Goal: Task Accomplishment & Management: Complete application form

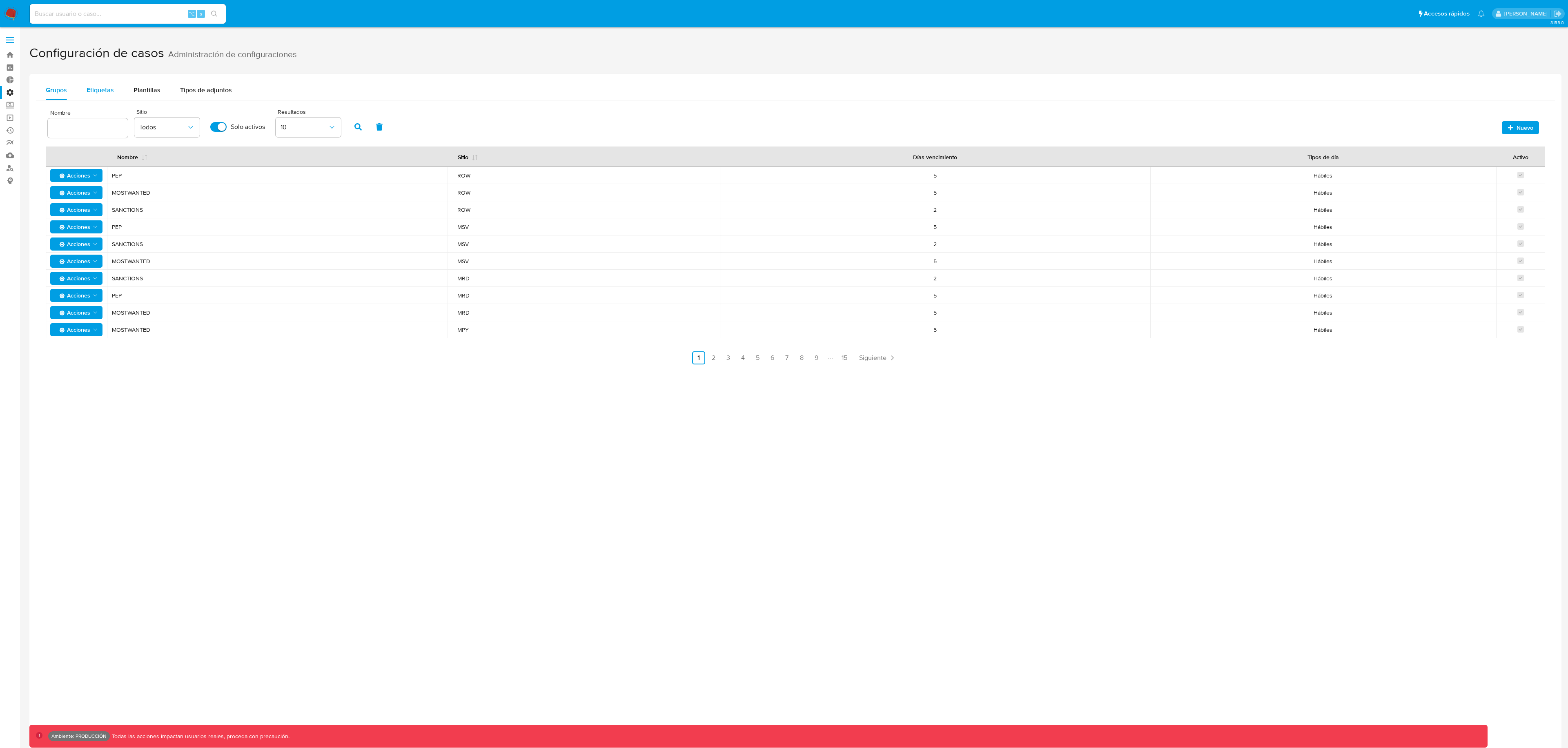
click at [110, 93] on span "Etiquetas" at bounding box center [99, 90] width 28 height 10
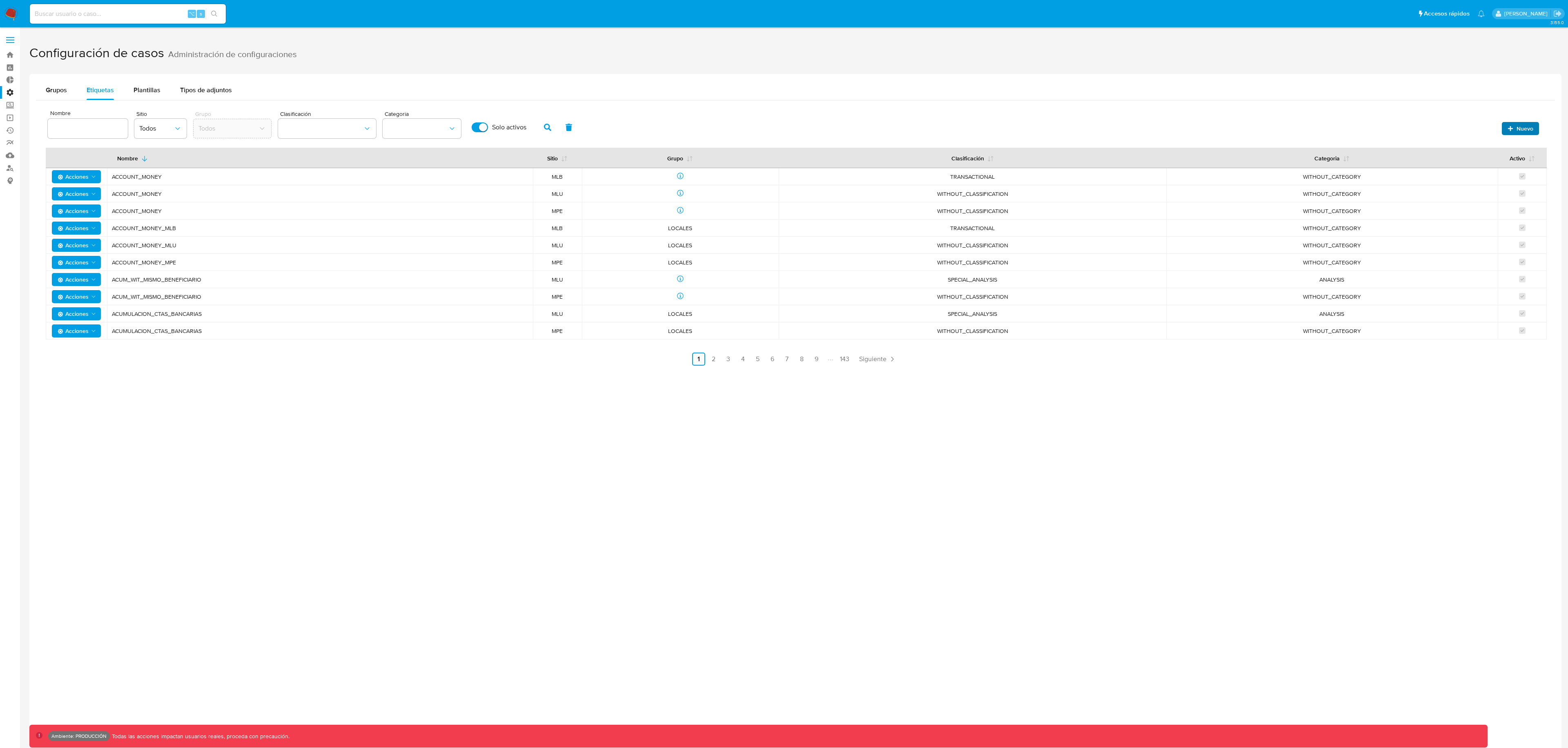
click at [1514, 131] on span "Nuevo" at bounding box center [1520, 128] width 26 height 11
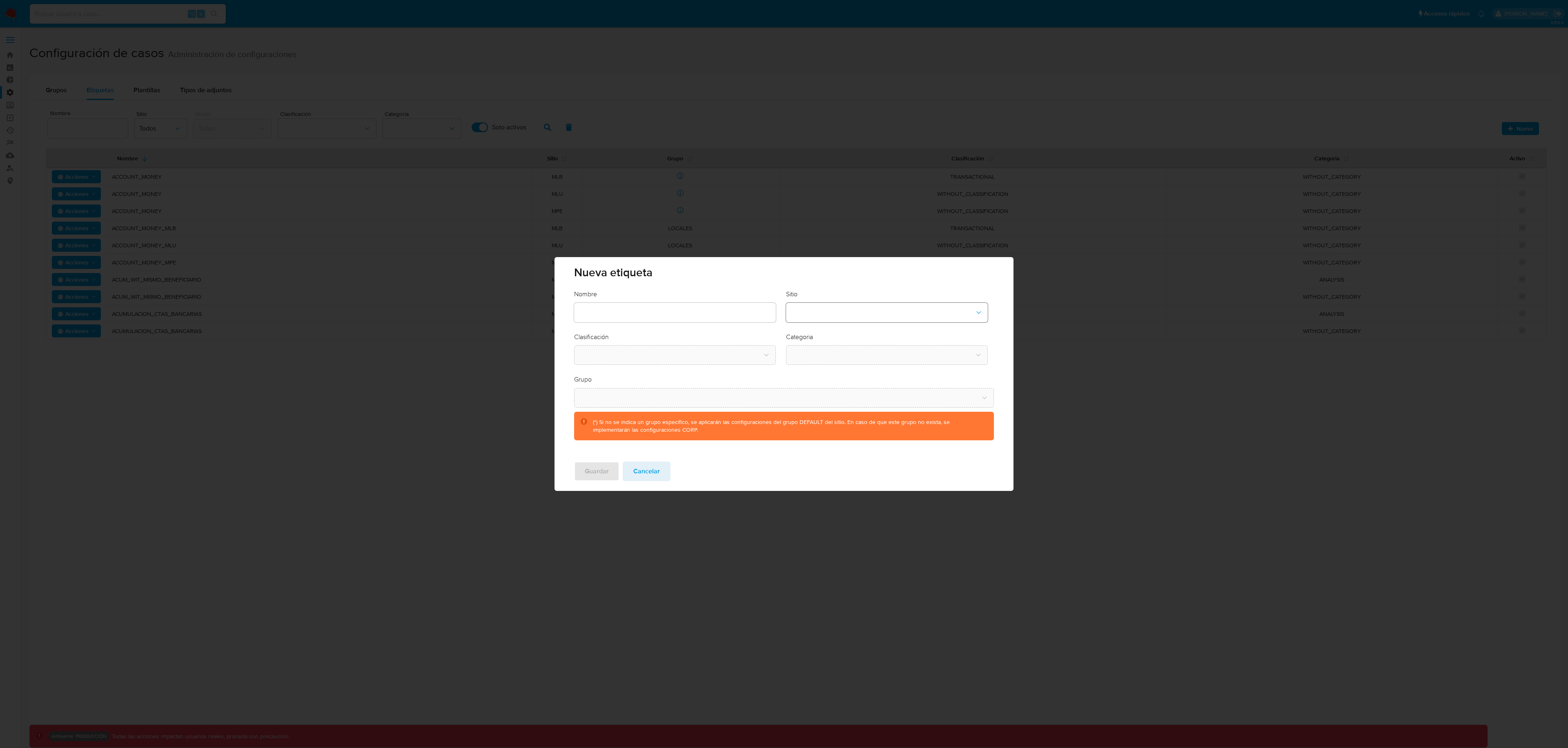
click at [831, 313] on button "site-dropdown" at bounding box center [887, 313] width 202 height 19
click at [814, 358] on div "CBT" at bounding box center [884, 354] width 187 height 19
click at [692, 359] on button "classification-dropdown" at bounding box center [674, 355] width 202 height 19
click at [641, 376] on div "SCREENING" at bounding box center [672, 377] width 187 height 19
click at [814, 353] on button "category-dropdown" at bounding box center [887, 355] width 202 height 19
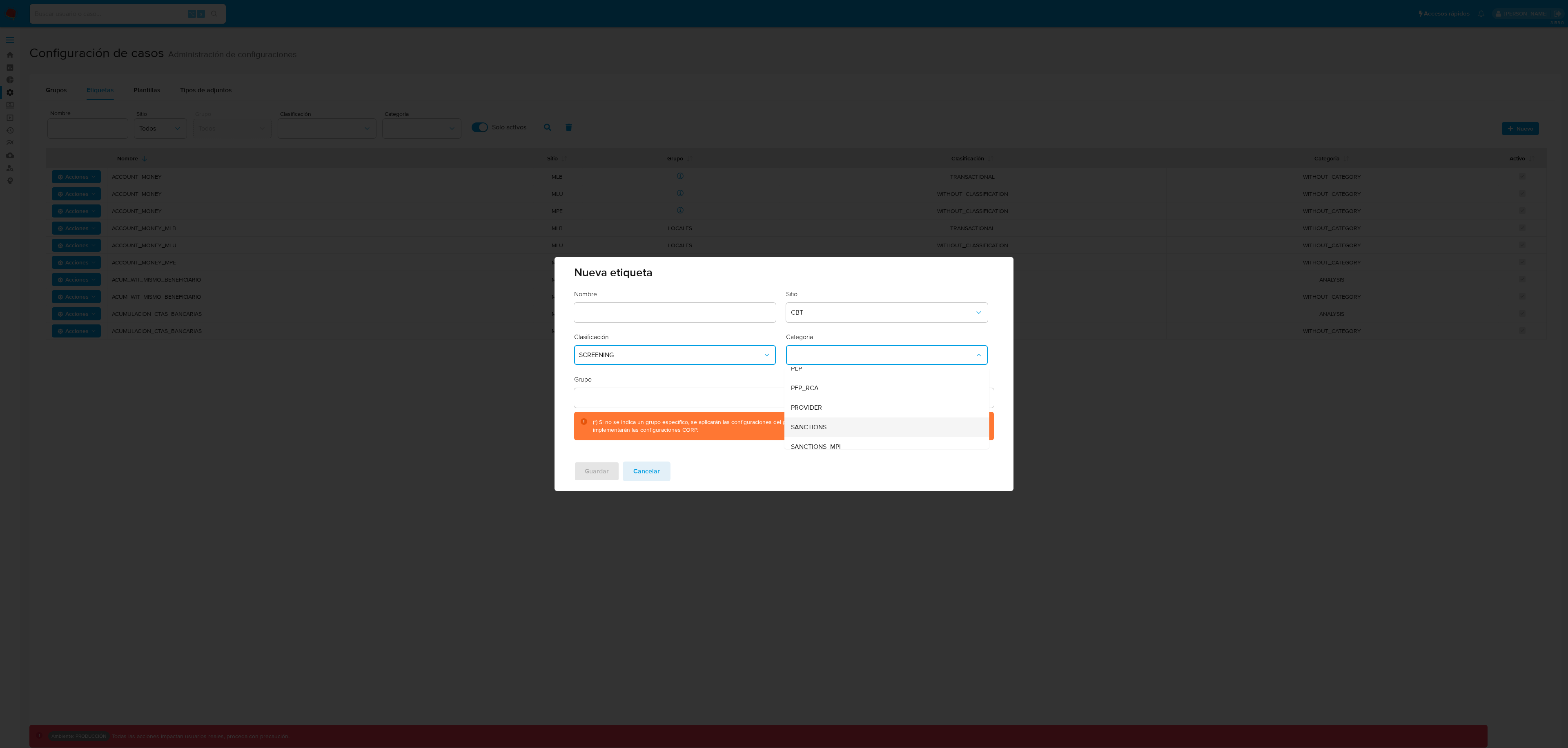
scroll to position [55, 0]
click at [651, 471] on span "Cancelar" at bounding box center [647, 472] width 27 height 18
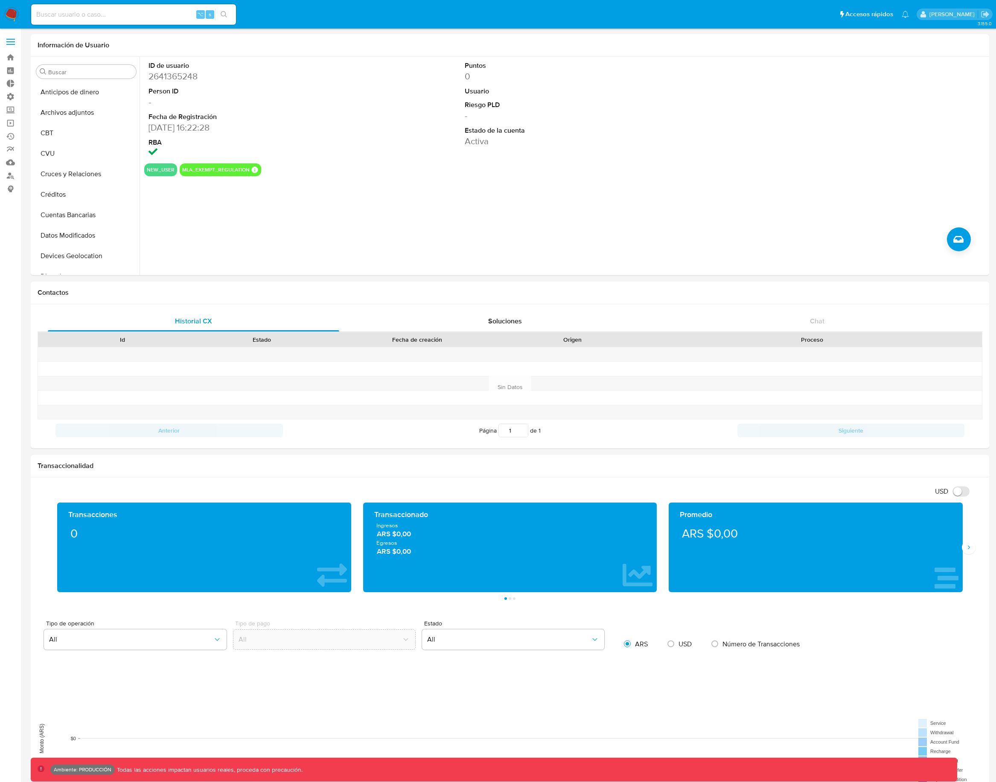
select select "10"
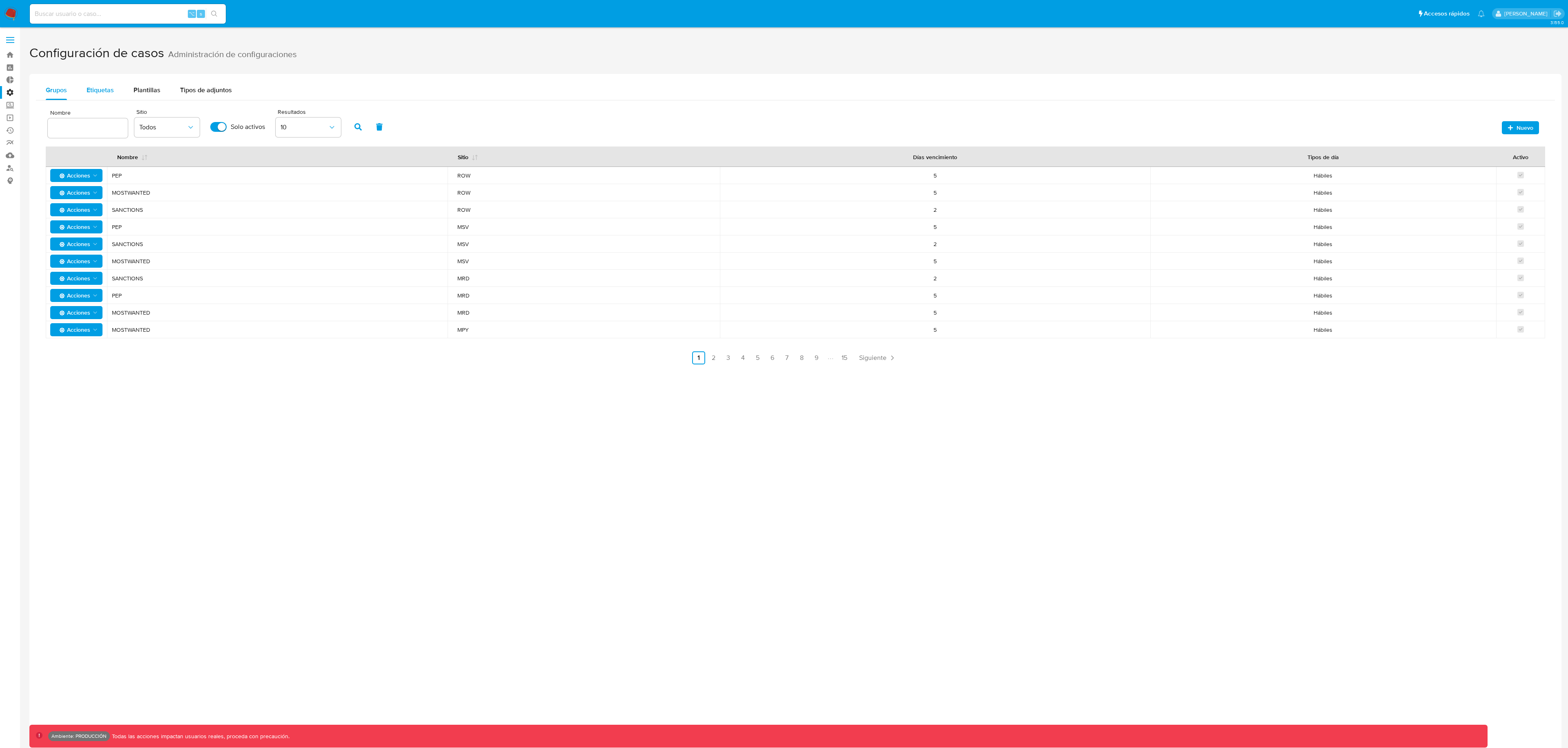
click at [100, 89] on span "Etiquetas" at bounding box center [99, 90] width 28 height 10
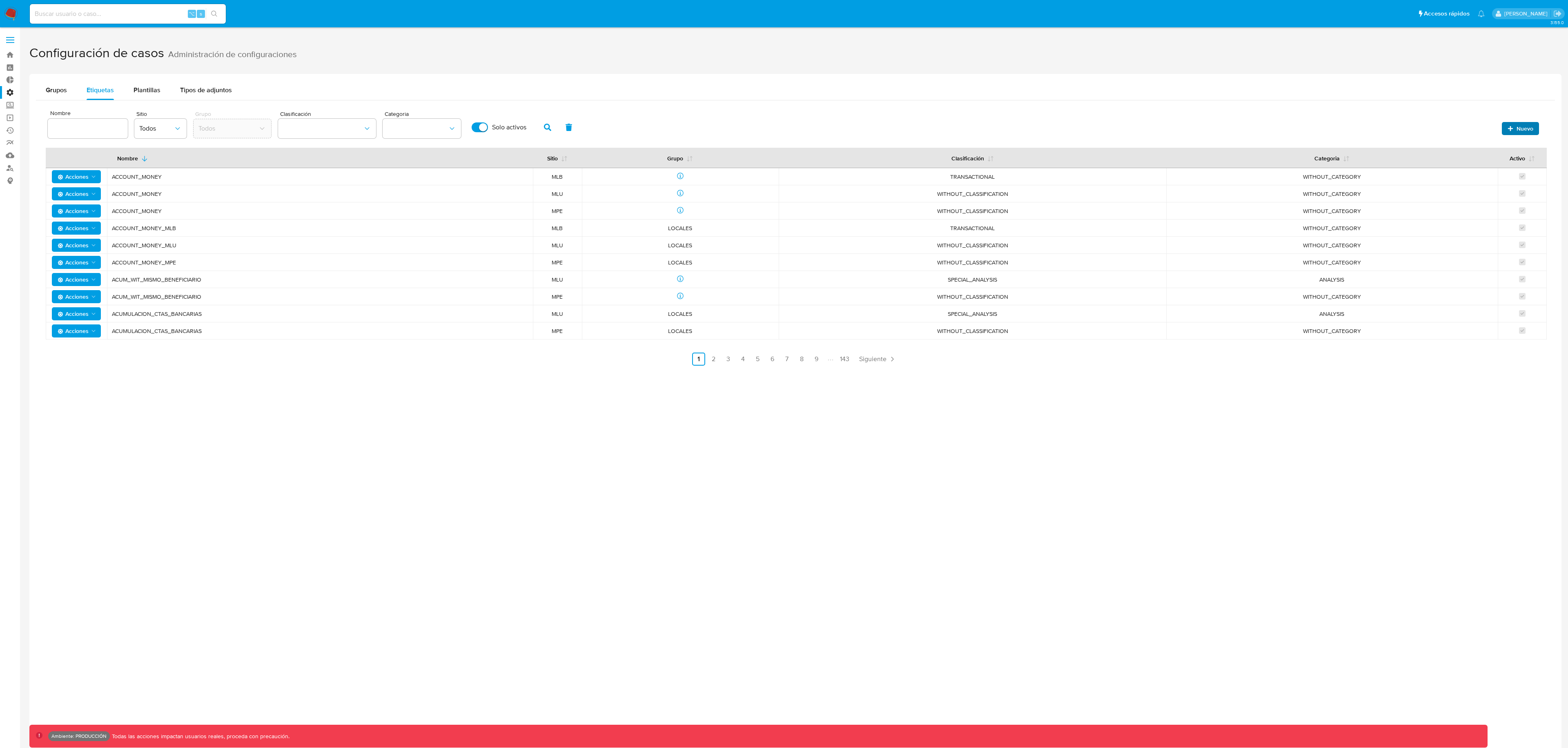
click at [1517, 124] on span "Nuevo" at bounding box center [1524, 129] width 16 height 13
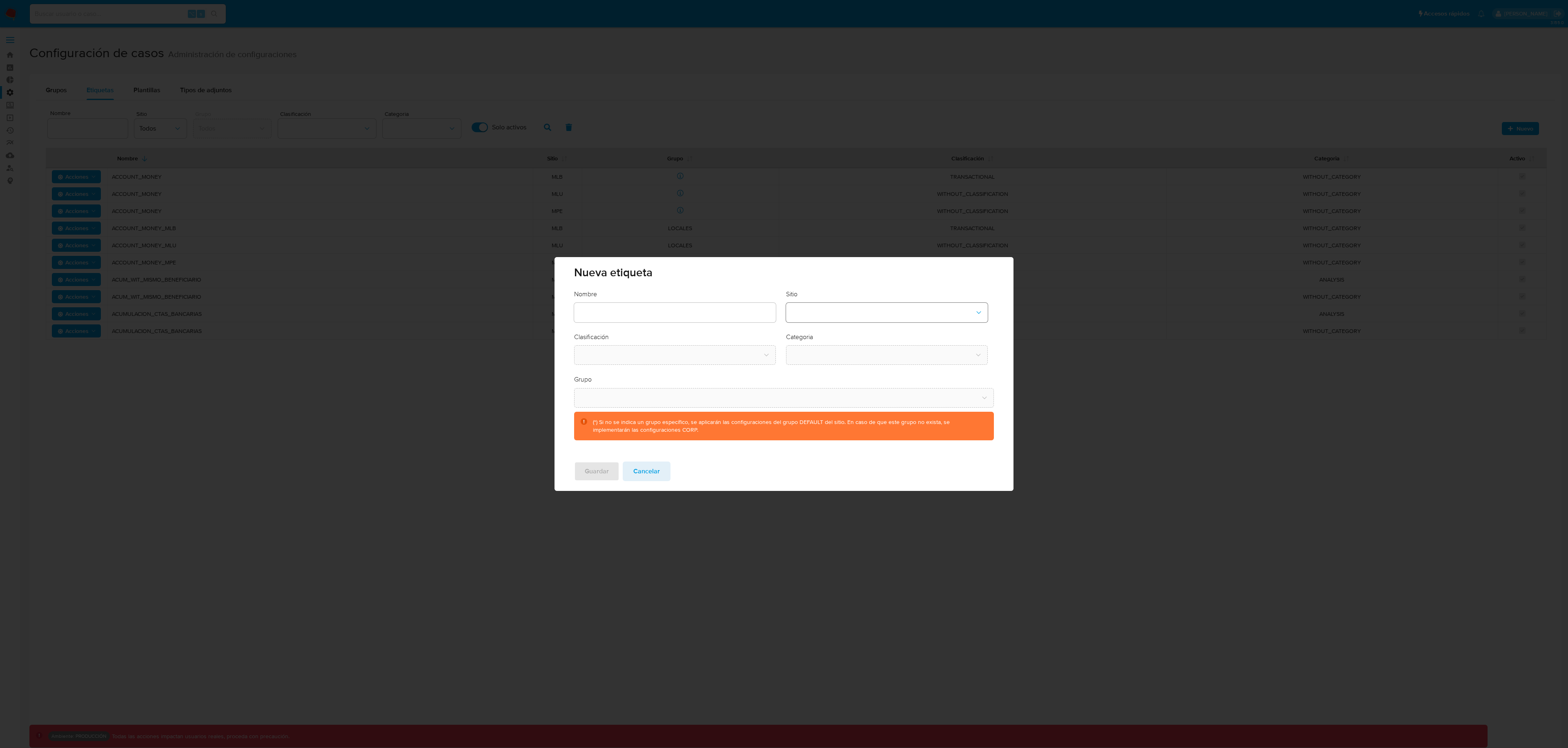
click at [830, 317] on button "site-dropdown" at bounding box center [887, 313] width 202 height 19
click at [826, 352] on div "CBT" at bounding box center [884, 352] width 187 height 19
click at [729, 363] on button "classification-dropdown" at bounding box center [674, 355] width 202 height 19
click at [681, 382] on div "SCREENING" at bounding box center [672, 377] width 187 height 19
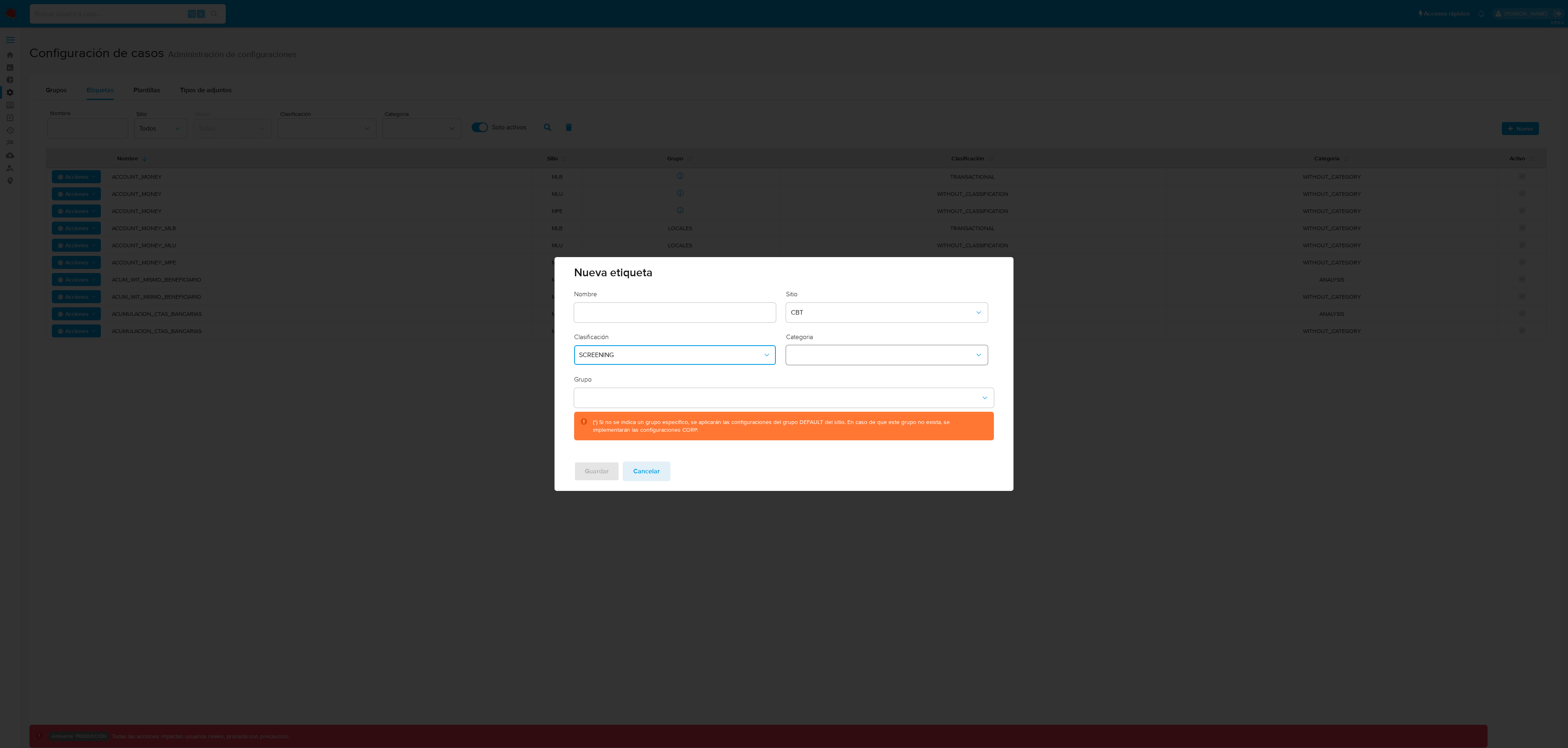
click at [813, 363] on button "category-dropdown" at bounding box center [887, 355] width 202 height 19
click at [659, 476] on button "Cancelar" at bounding box center [647, 472] width 48 height 19
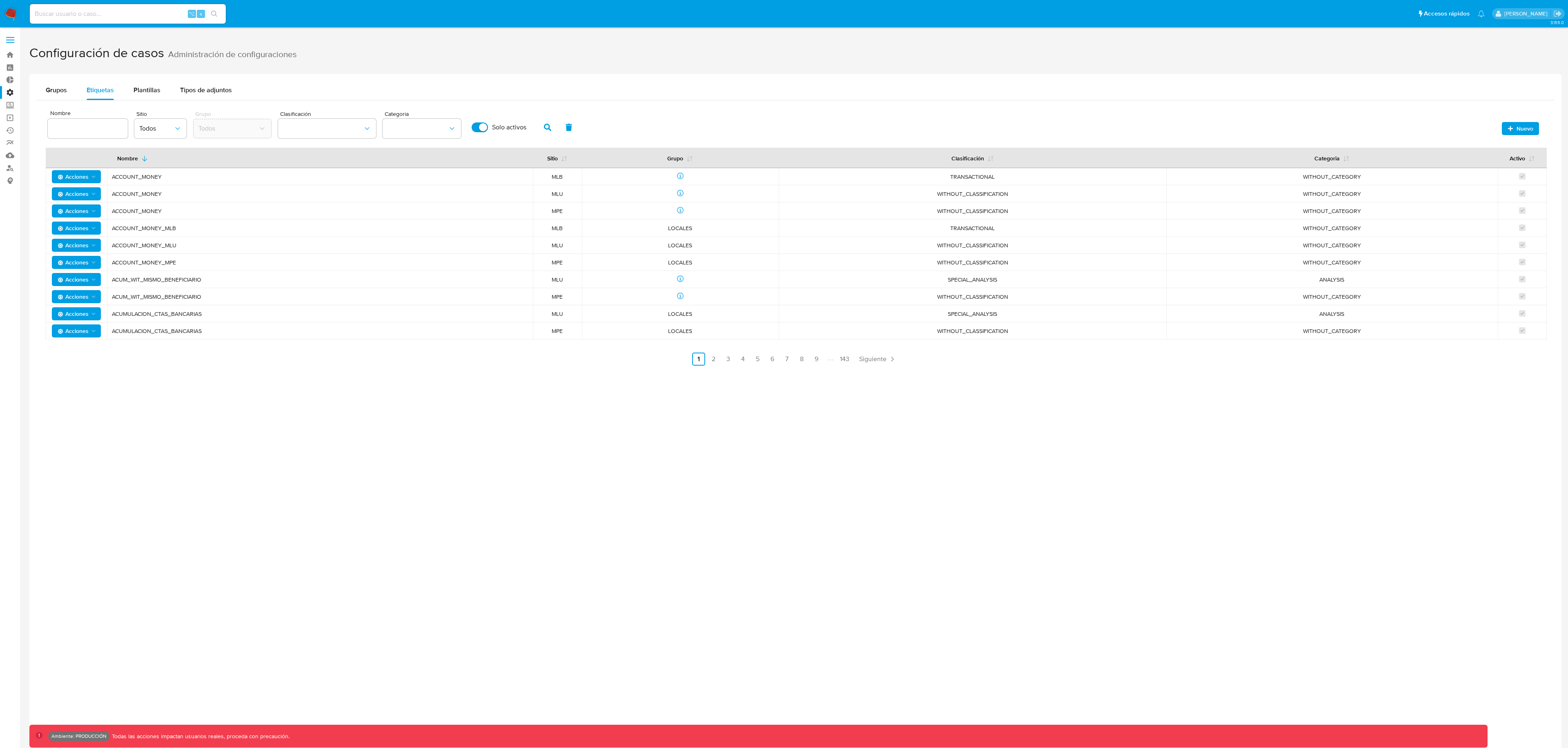
click at [1520, 123] on span "Nuevo" at bounding box center [1524, 129] width 16 height 13
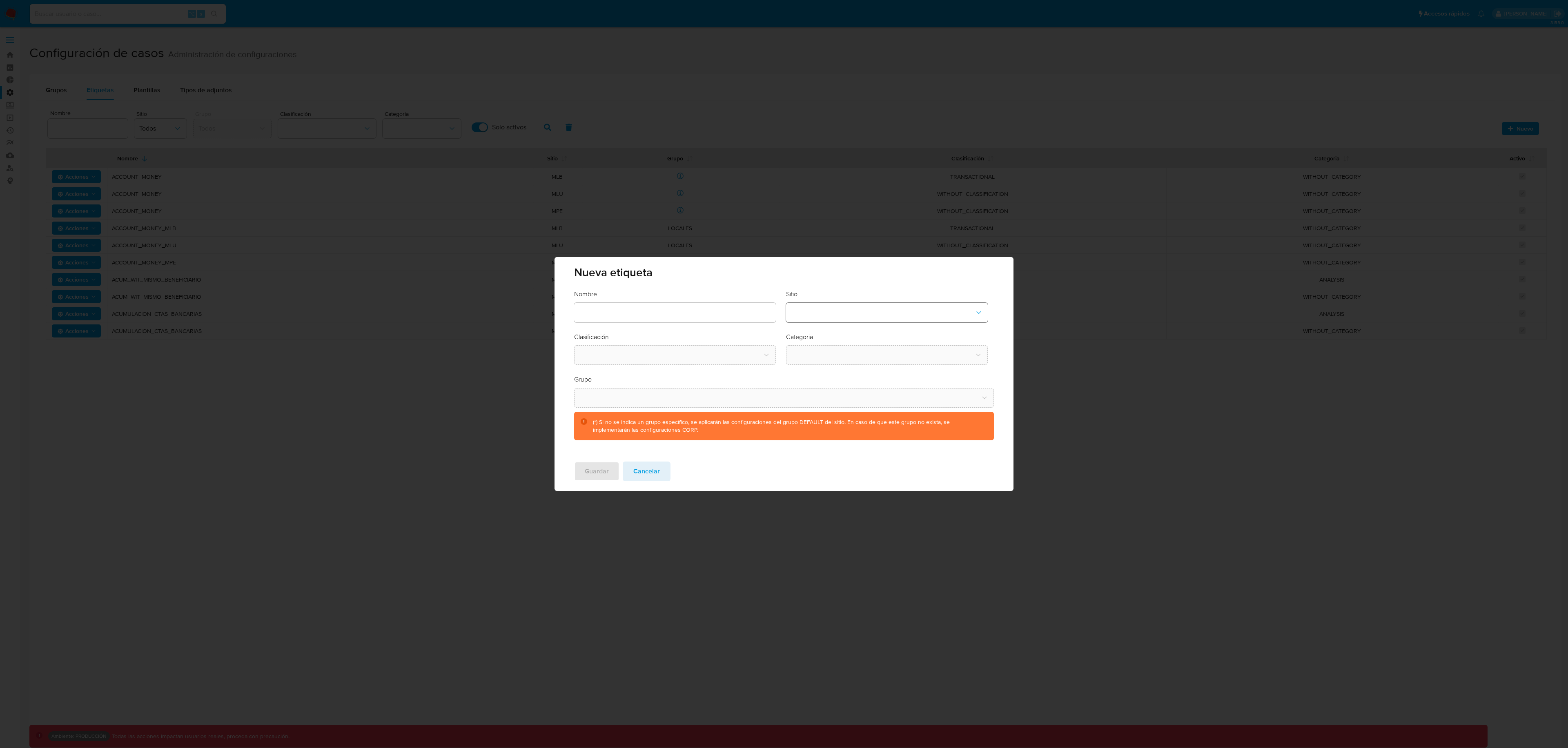
click at [861, 315] on button "site-dropdown" at bounding box center [887, 313] width 202 height 19
click at [835, 357] on div "CBT" at bounding box center [884, 354] width 187 height 19
click at [696, 357] on button "classification-dropdown" at bounding box center [674, 355] width 202 height 19
click at [656, 377] on div "SCREENING" at bounding box center [672, 377] width 187 height 19
click at [820, 363] on button "category-dropdown" at bounding box center [887, 355] width 202 height 19
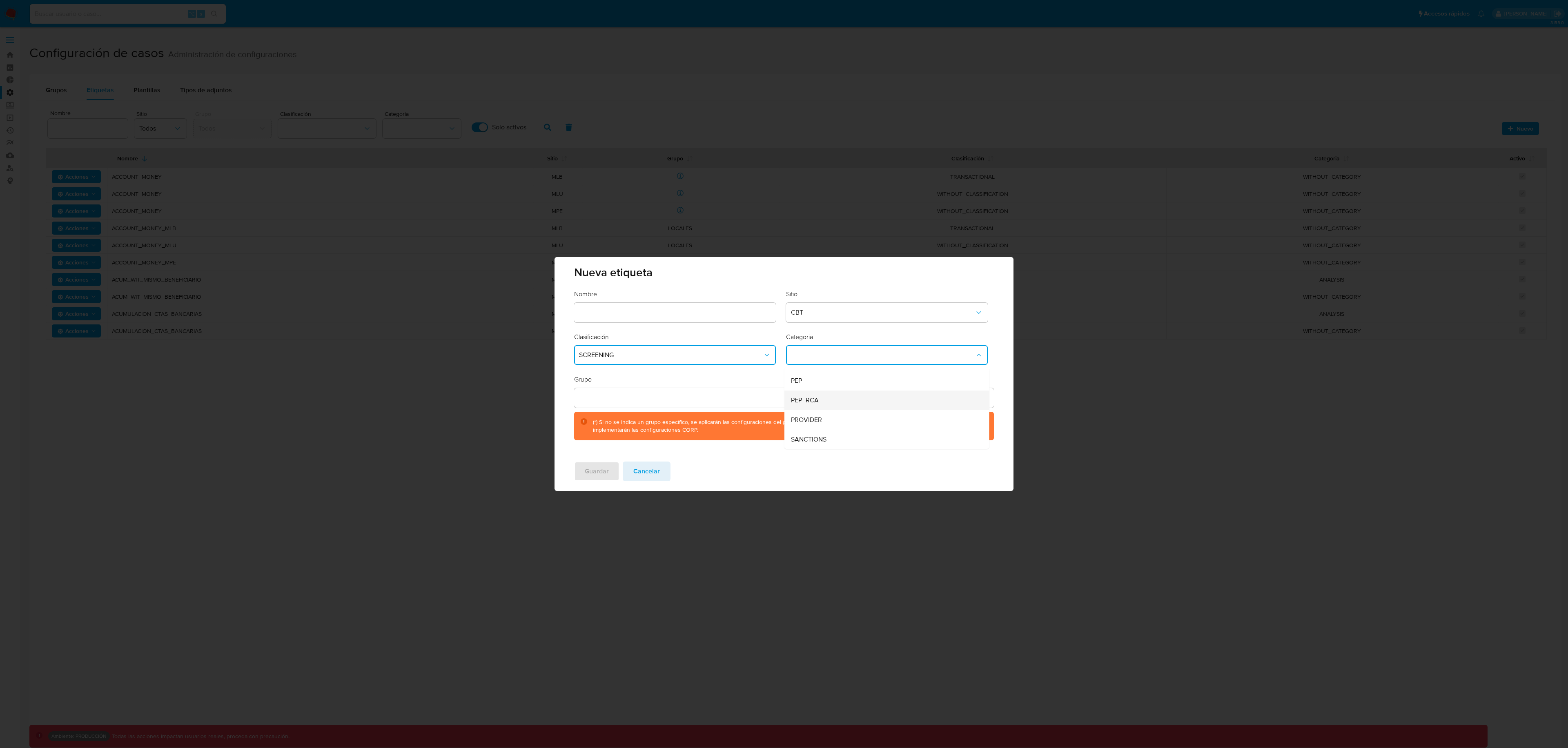
scroll to position [35, 0]
drag, startPoint x: 654, startPoint y: 470, endPoint x: 651, endPoint y: 464, distance: 6.7
click at [655, 470] on span "Cancelar" at bounding box center [647, 472] width 27 height 18
